Goal: Use online tool/utility

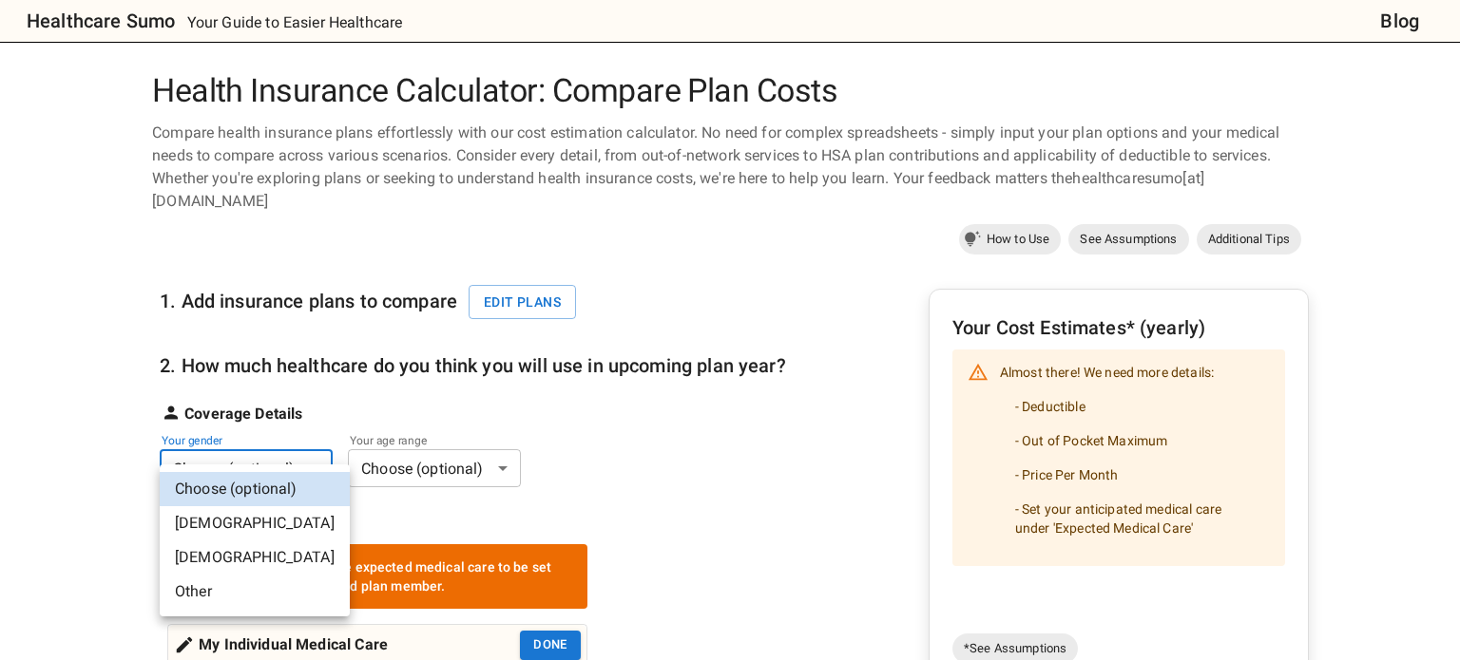
click at [266, 523] on li "[DEMOGRAPHIC_DATA]" at bounding box center [255, 524] width 190 height 34
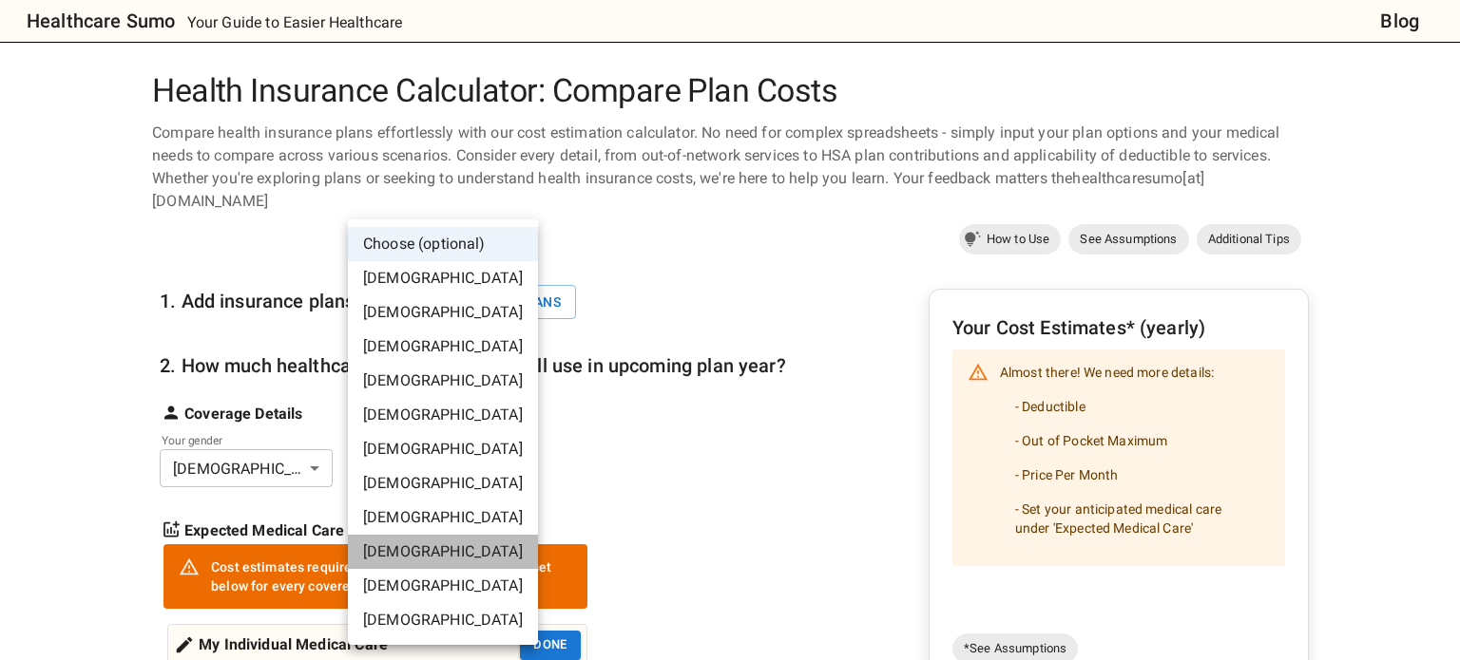
click at [449, 553] on li "[DEMOGRAPHIC_DATA]" at bounding box center [443, 552] width 190 height 34
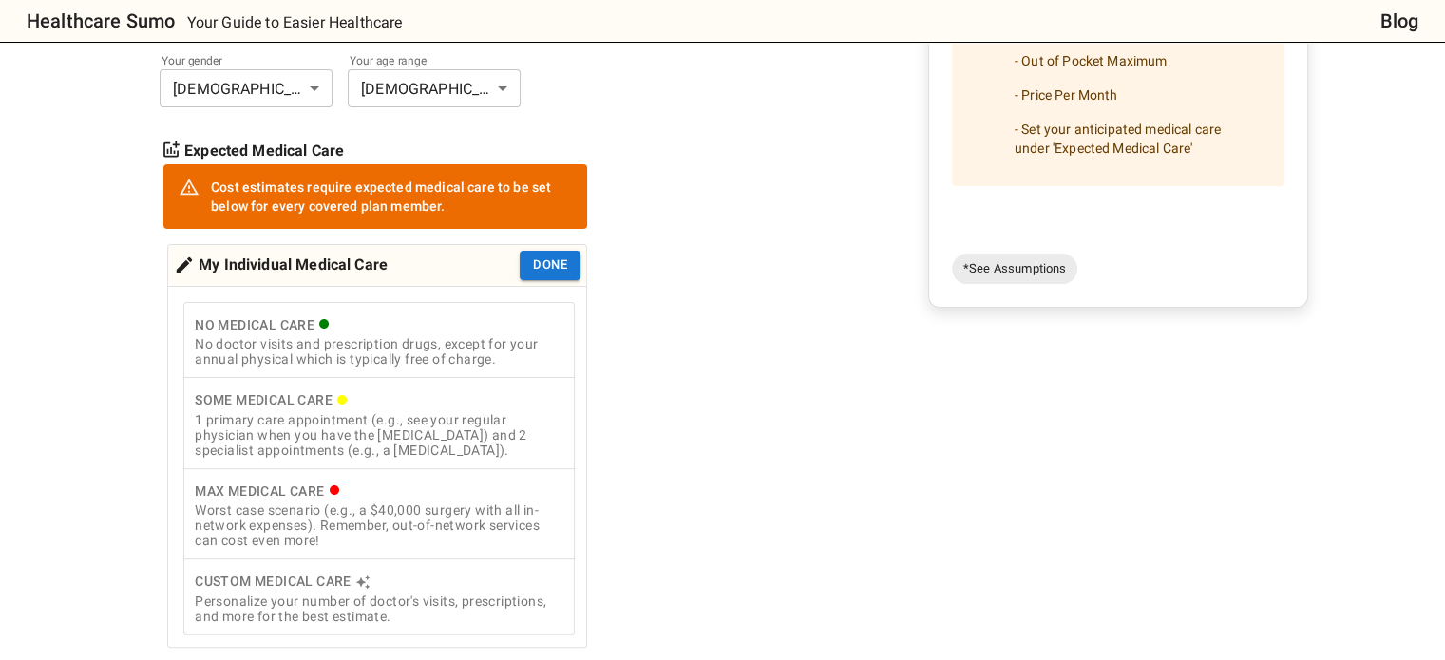
scroll to position [475, 0]
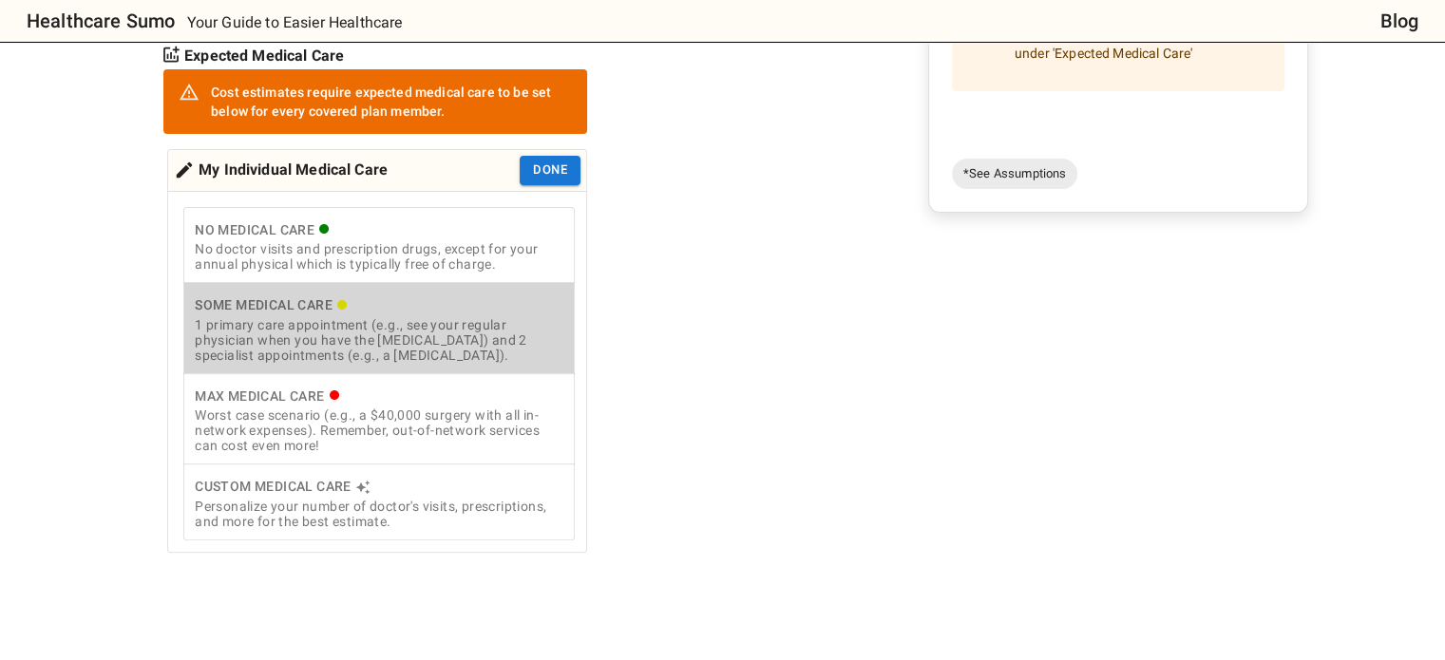
click at [373, 318] on div "1 primary care appointment (e.g., see your regular physician when you have the …" at bounding box center [379, 340] width 369 height 46
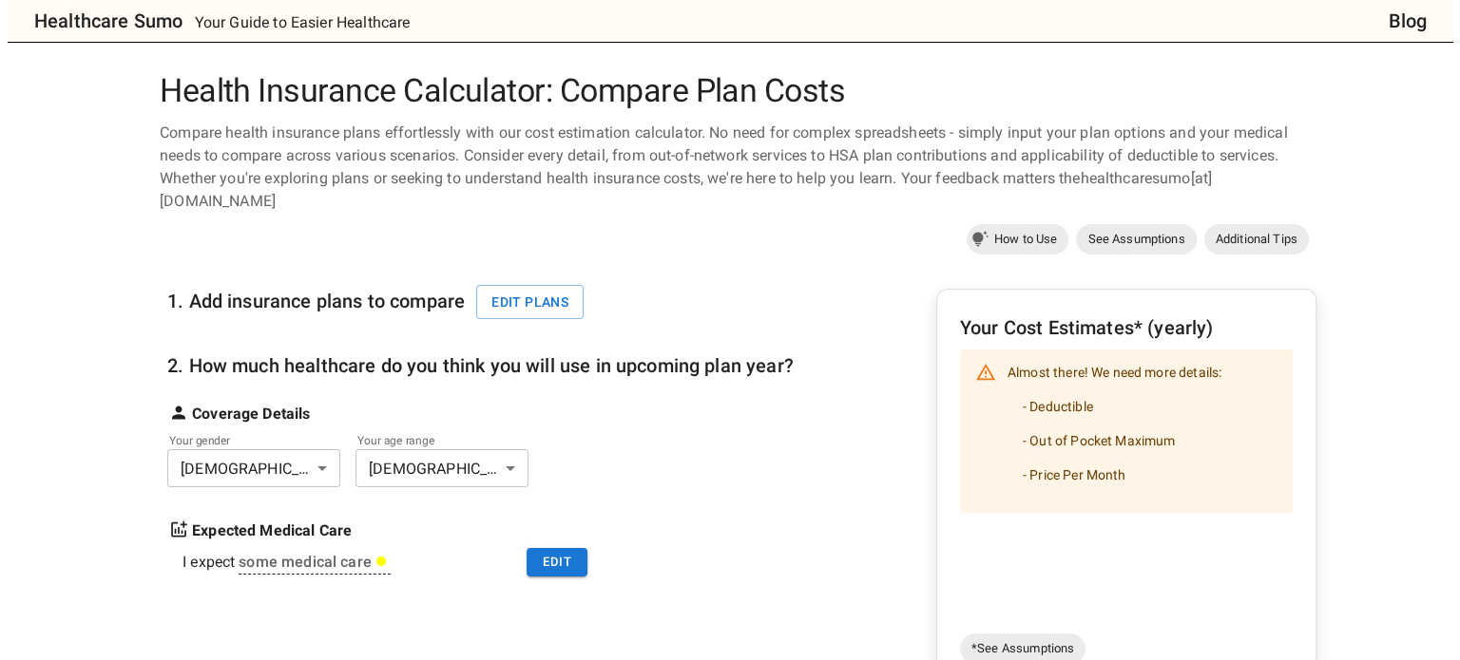
scroll to position [0, 0]
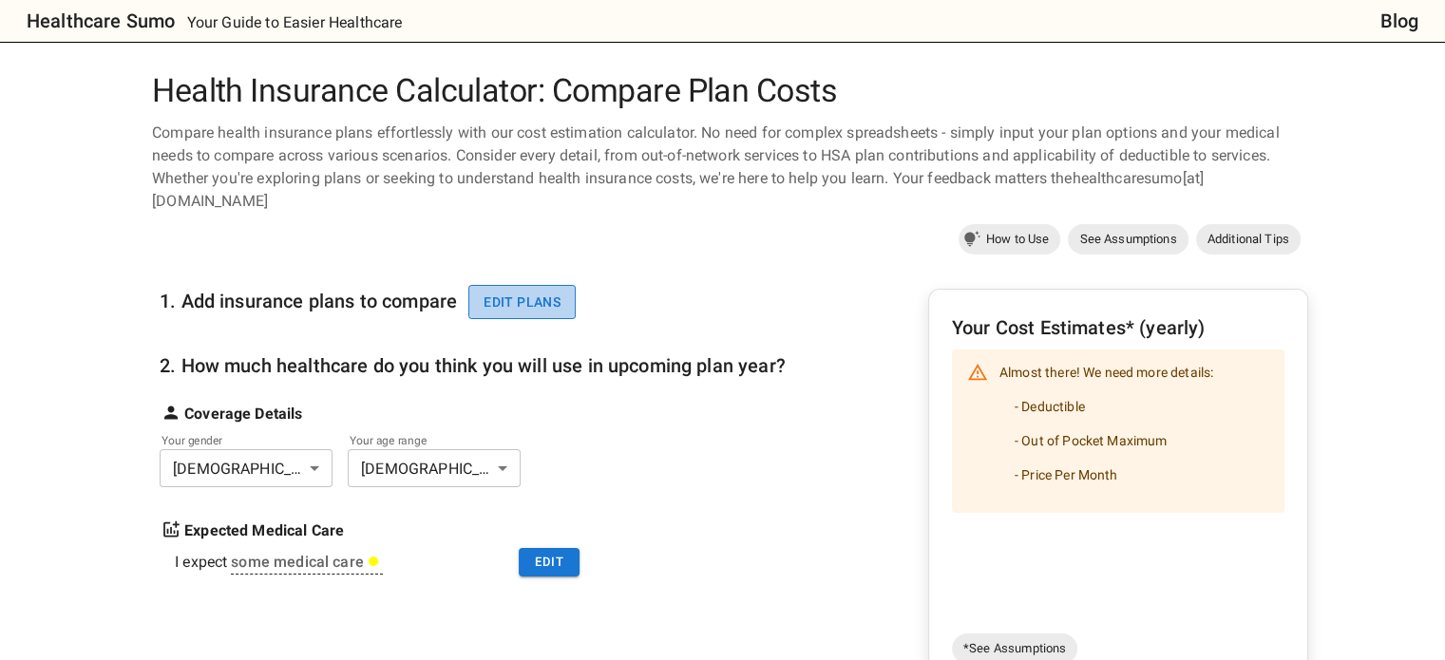
click at [534, 285] on button "Edit plans" at bounding box center [522, 302] width 107 height 35
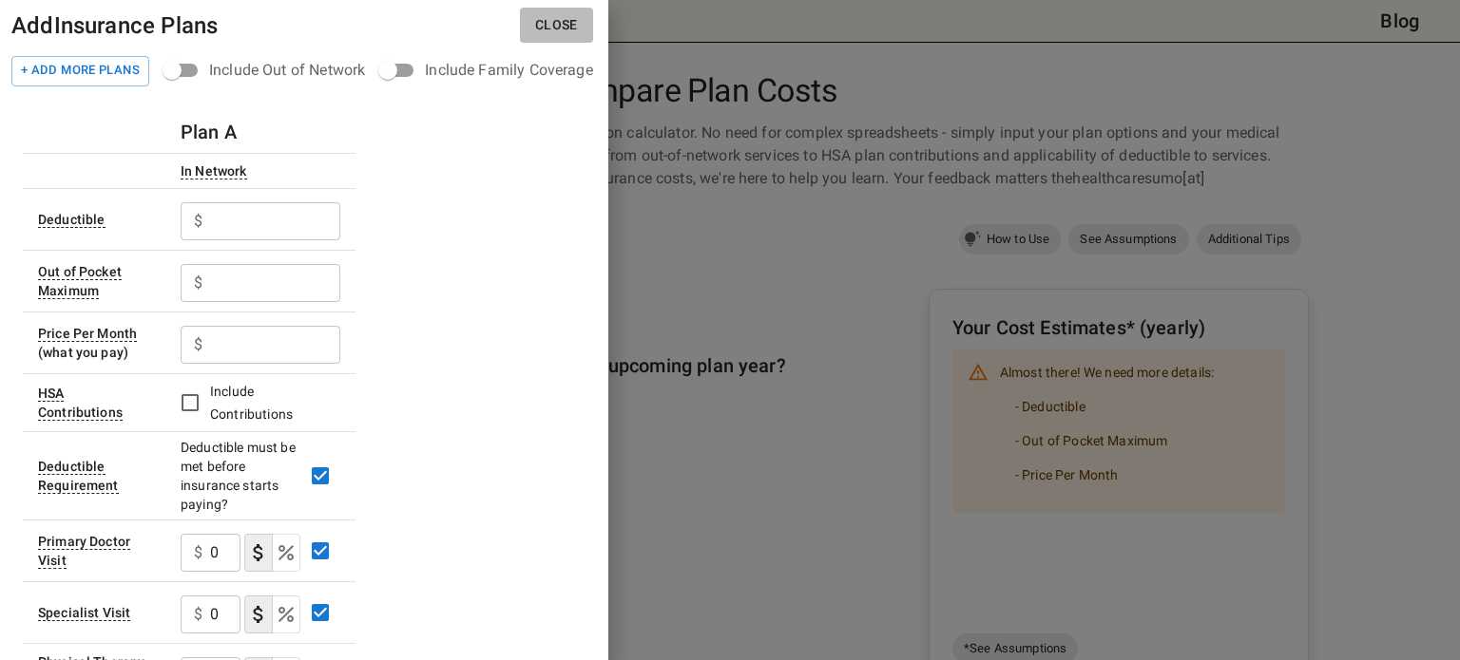
click at [562, 23] on button "Close" at bounding box center [556, 25] width 73 height 35
